Goal: Find specific page/section: Find specific page/section

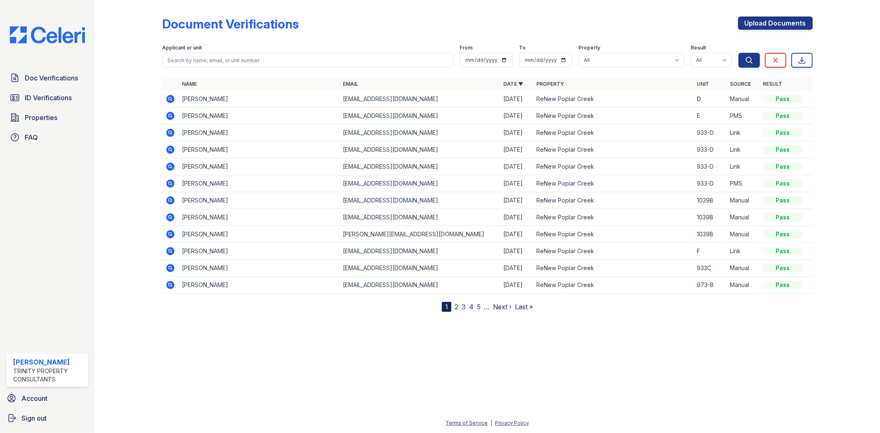
click at [170, 99] on icon at bounding box center [170, 98] width 2 height 2
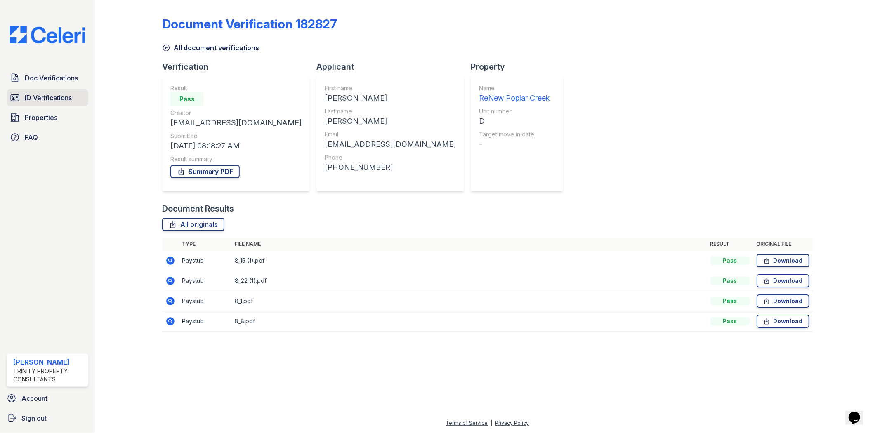
click at [51, 97] on span "ID Verifications" at bounding box center [48, 98] width 47 height 10
